Goal: Check status: Check status

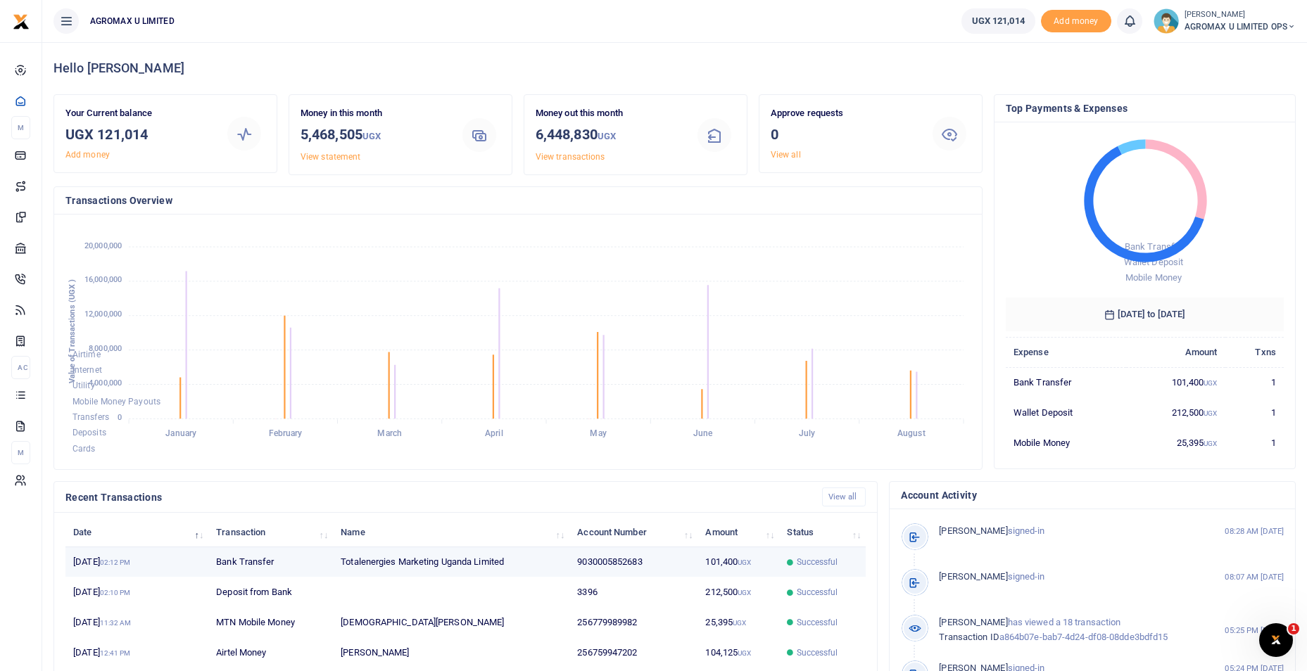
click at [651, 565] on td "9030005852683" at bounding box center [633, 562] width 128 height 30
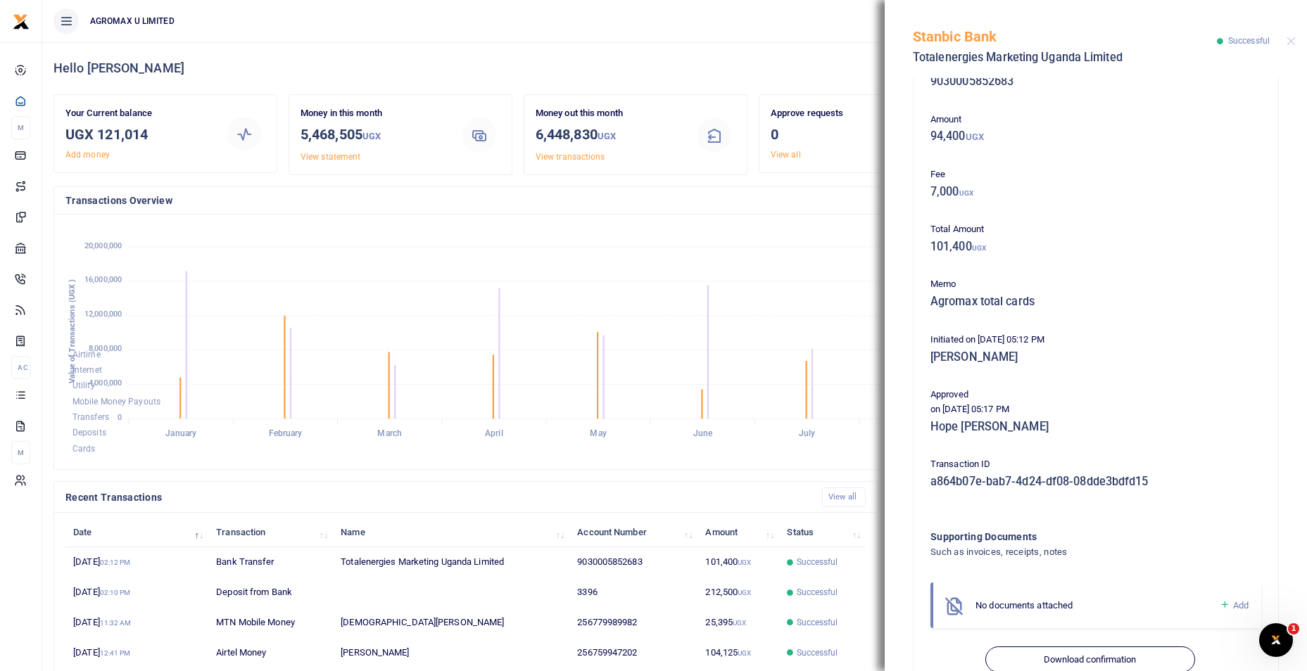
scroll to position [77, 0]
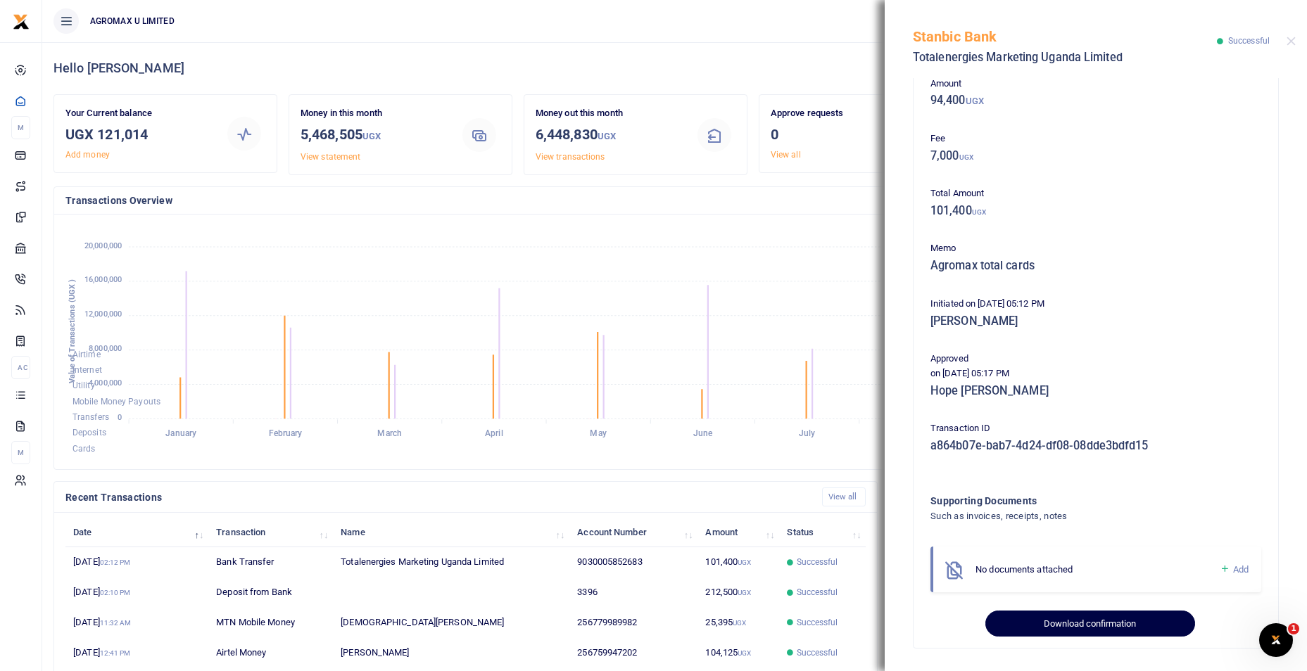
click at [1078, 626] on button "Download confirmation" at bounding box center [1089, 624] width 209 height 27
click at [1292, 36] on div "Stanbic Bank Totalenergies Marketing Uganda Limited Successful" at bounding box center [1095, 39] width 422 height 78
click at [1290, 43] on button "Close" at bounding box center [1290, 41] width 9 height 9
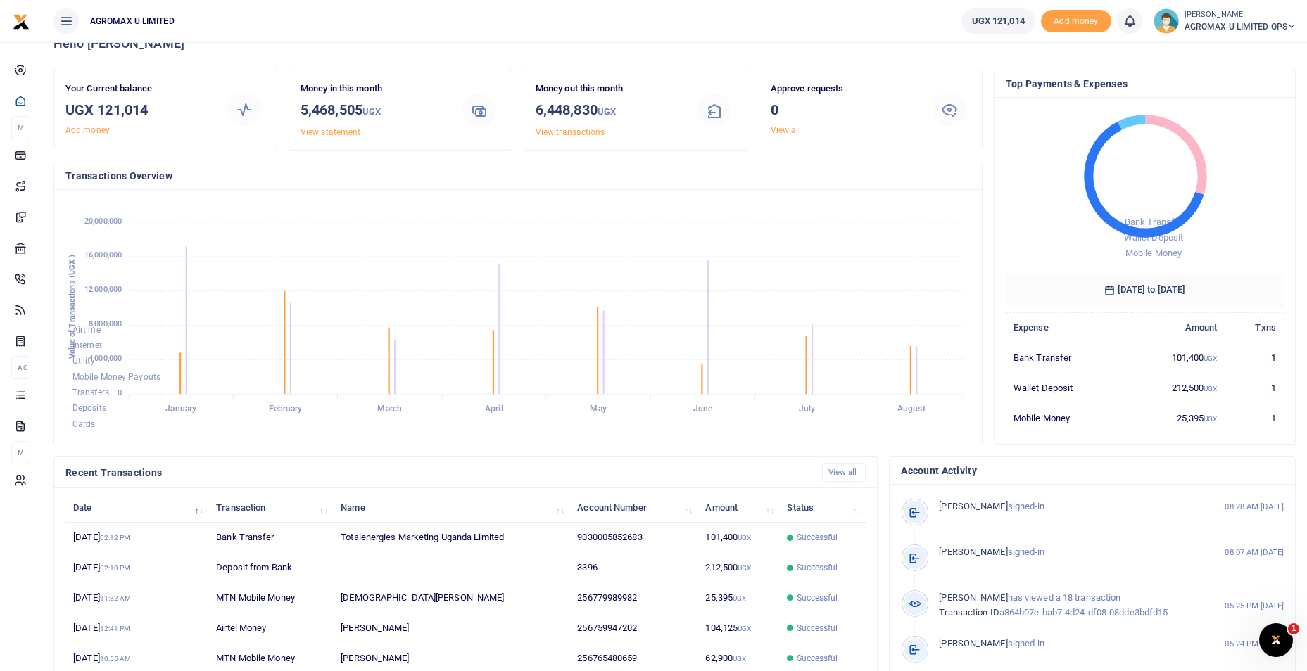
scroll to position [0, 0]
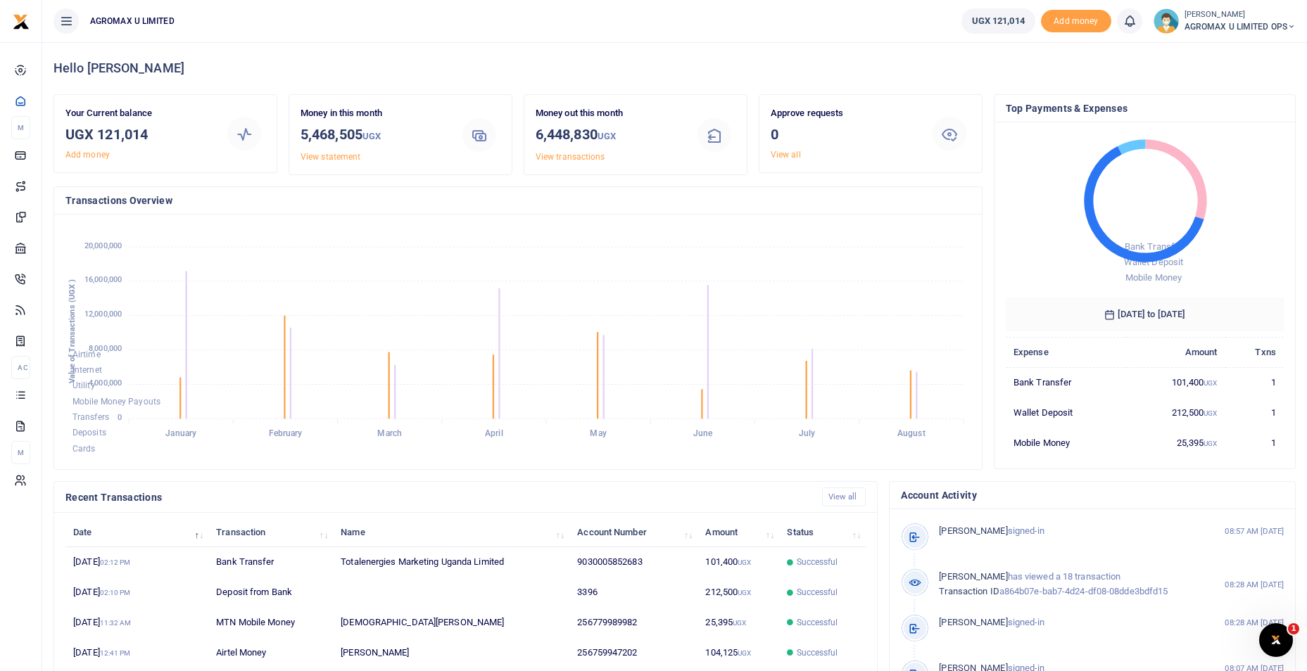
click at [725, 558] on div at bounding box center [653, 335] width 1307 height 671
click at [820, 566] on span "Successful" at bounding box center [818, 562] width 42 height 13
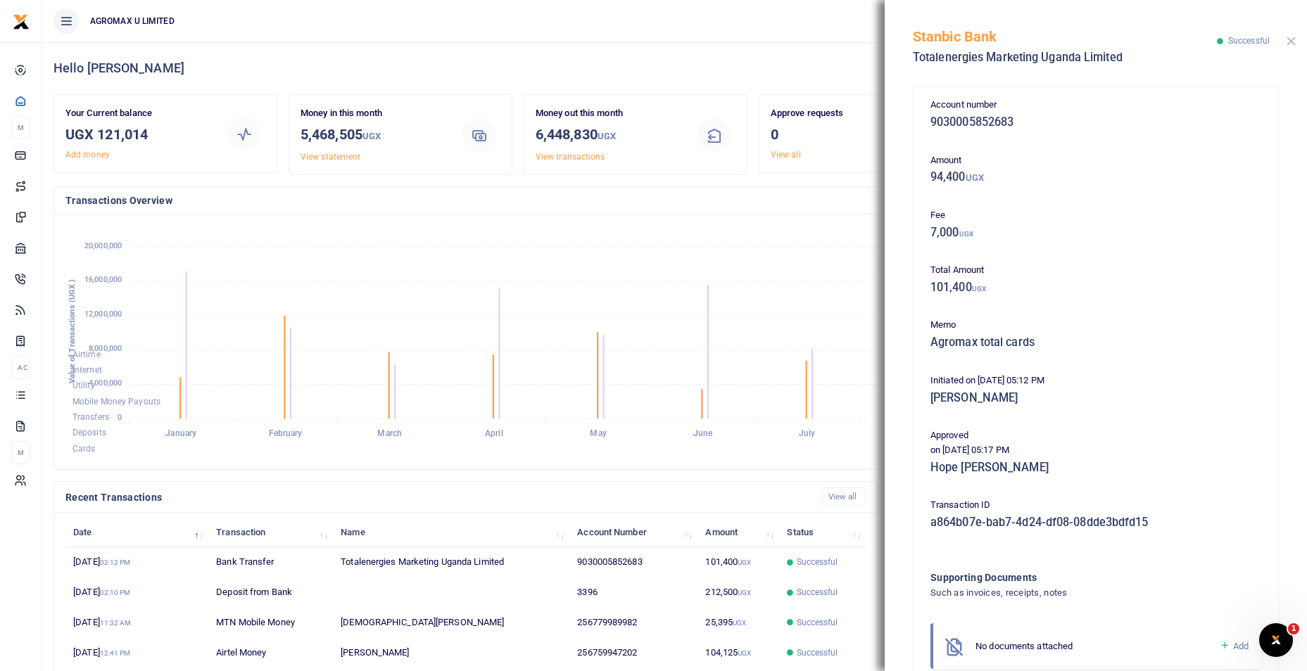
click at [1292, 42] on button "Close" at bounding box center [1290, 41] width 9 height 9
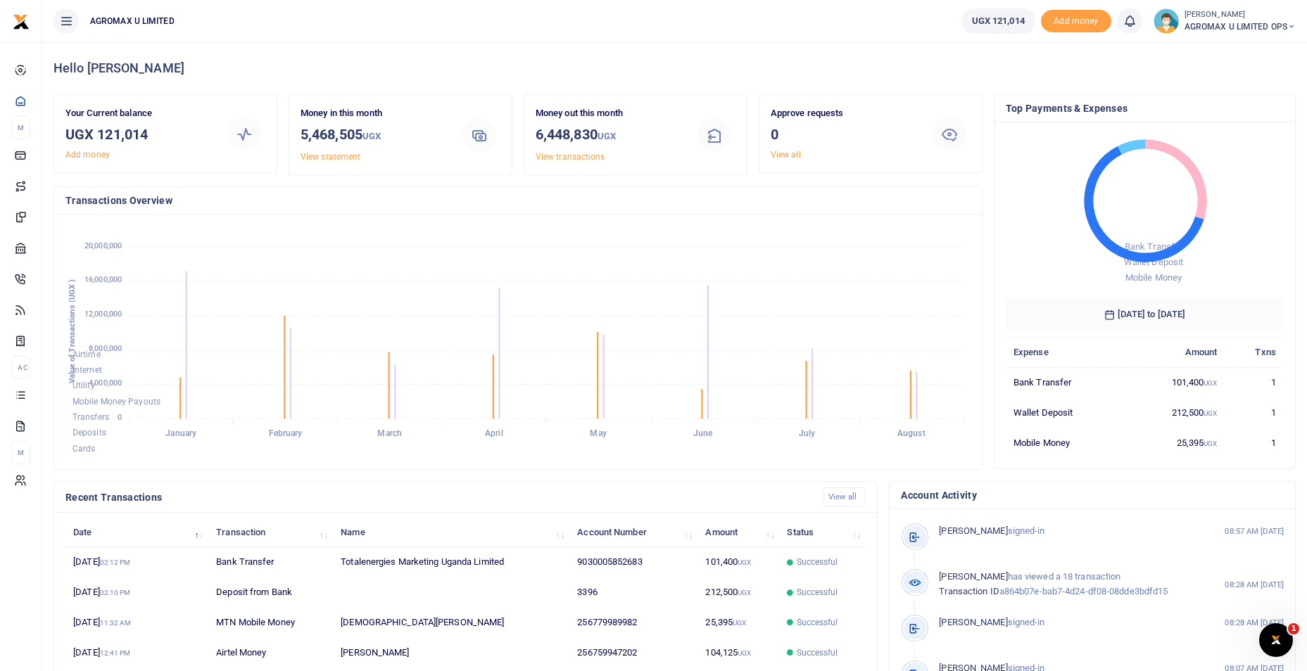
scroll to position [11, 11]
